Goal: Find specific page/section: Find specific page/section

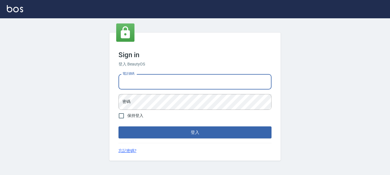
click at [175, 81] on input "電話號碼" at bounding box center [195, 81] width 153 height 15
type input "7320483"
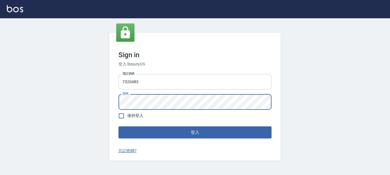
click at [119, 126] on button "登入" at bounding box center [195, 132] width 153 height 12
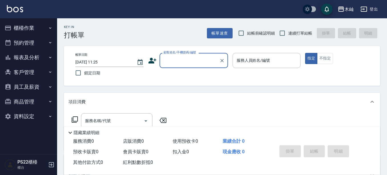
click at [23, 51] on button "報表及分析" at bounding box center [28, 57] width 53 height 15
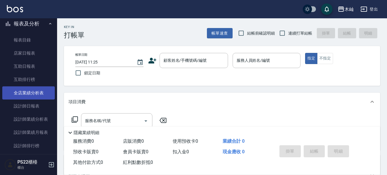
scroll to position [57, 0]
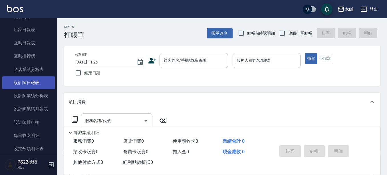
click at [31, 89] on link "設計師日報表" at bounding box center [28, 82] width 53 height 13
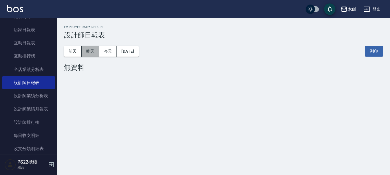
click at [90, 55] on button "昨天" at bounding box center [91, 51] width 18 height 11
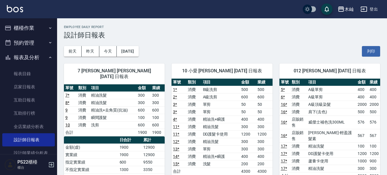
click at [22, 26] on button "櫃檯作業" at bounding box center [28, 28] width 53 height 15
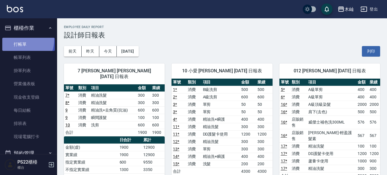
click at [18, 39] on link "打帳單" at bounding box center [28, 44] width 53 height 13
